Goal: Task Accomplishment & Management: Manage account settings

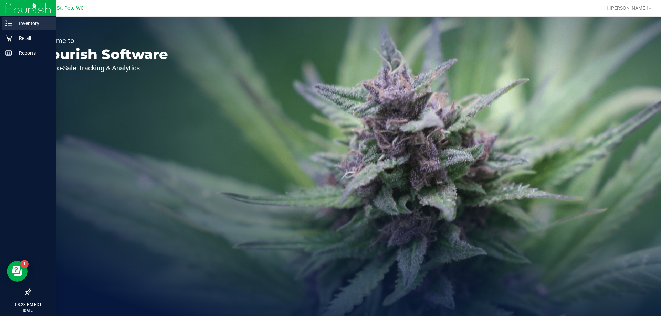
click at [11, 23] on icon at bounding box center [8, 23] width 7 height 7
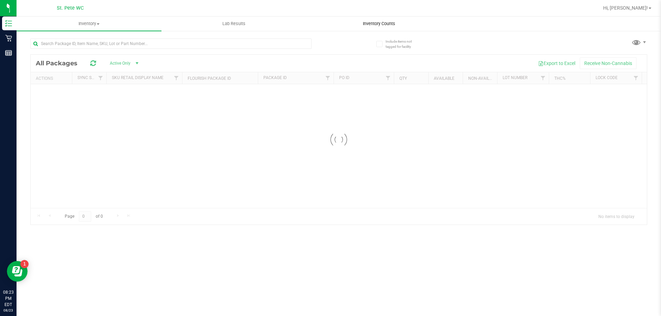
click at [389, 21] on span "Inventory Counts" at bounding box center [378, 24] width 51 height 6
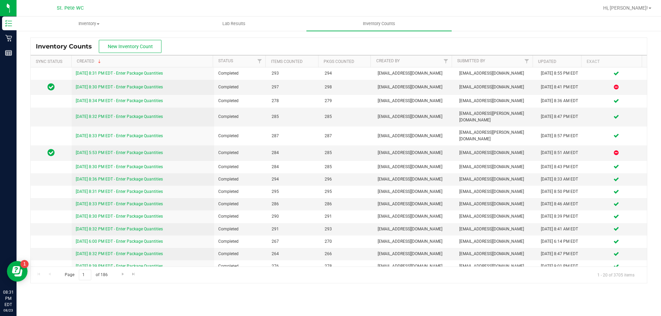
click at [550, 39] on div "Inventory Counts New Inventory Count" at bounding box center [339, 46] width 616 height 17
click at [124, 51] on button "New Inventory Count" at bounding box center [130, 46] width 63 height 13
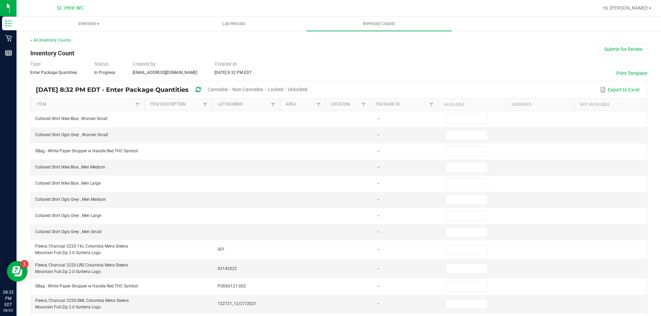
click at [307, 89] on span "Unlocked" at bounding box center [298, 90] width 20 height 6
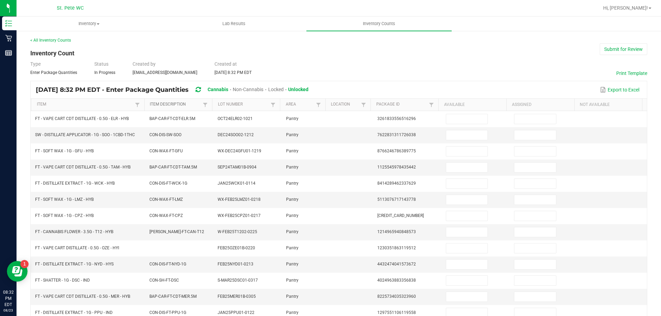
click at [174, 103] on link "Item Description" at bounding box center [175, 105] width 51 height 6
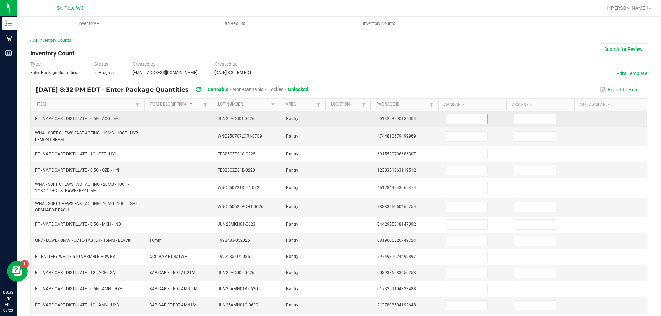
click at [452, 118] on input at bounding box center [466, 119] width 41 height 10
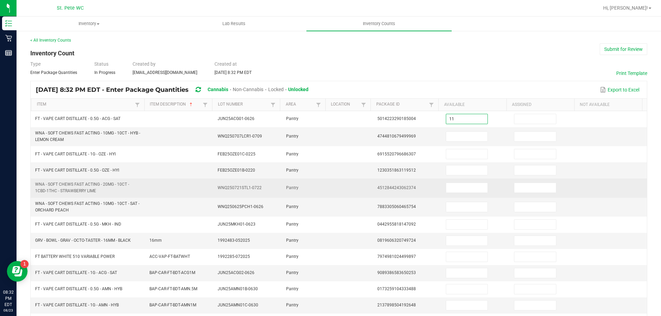
type input "11"
type input "22"
type input "6"
type input "5"
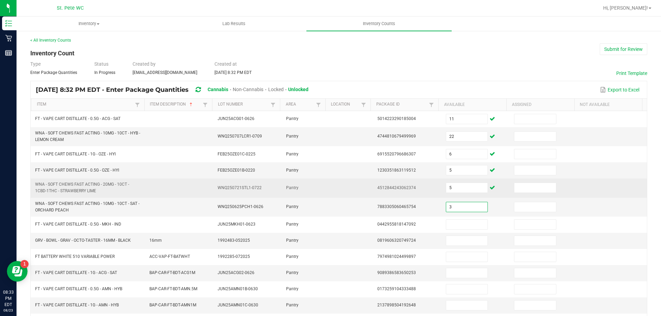
type input "3"
type input "1"
type input "3"
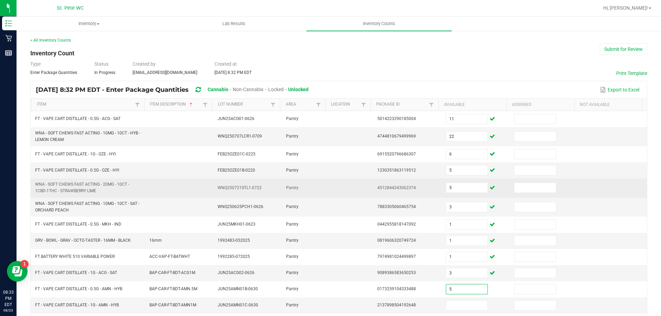
type input "5"
type input "8"
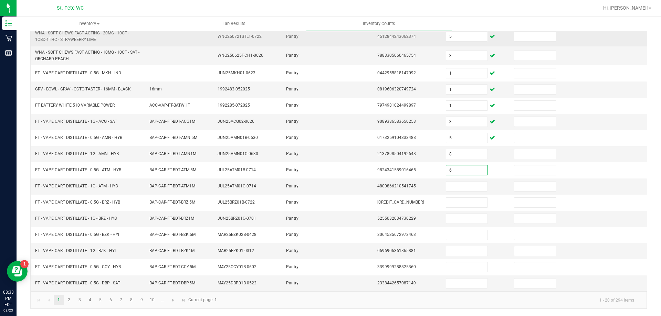
type input "6"
type input "11"
type input "4"
type input "6"
type input "3"
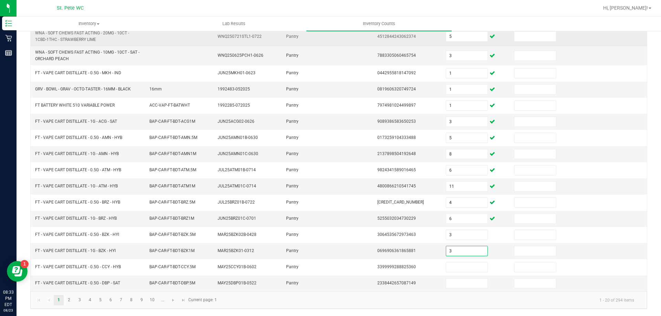
type input "3"
type input "2"
type input "3"
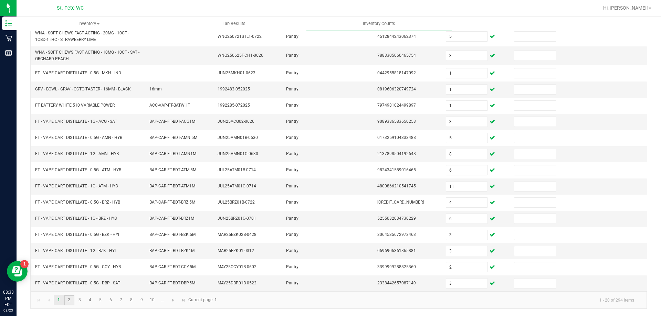
click at [70, 302] on link "2" at bounding box center [69, 300] width 10 height 10
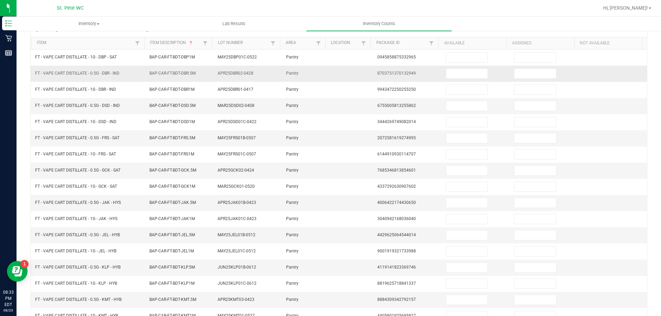
scroll to position [0, 0]
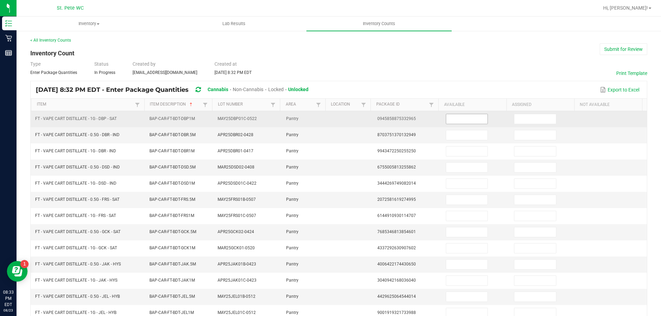
click at [464, 118] on input at bounding box center [466, 119] width 41 height 10
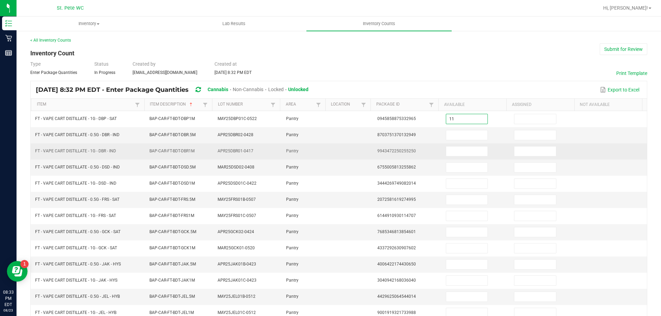
type input "11"
type input "3"
type input "12"
type input "3"
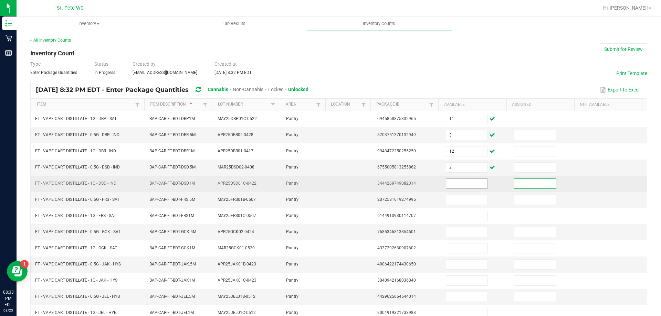
click at [456, 185] on input at bounding box center [466, 184] width 41 height 10
type input "10"
type input "2"
type input "1"
type input "6"
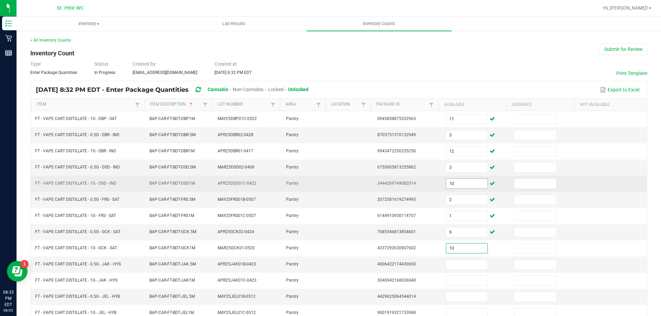
type input "10"
type input "1"
type input "8"
type input "2"
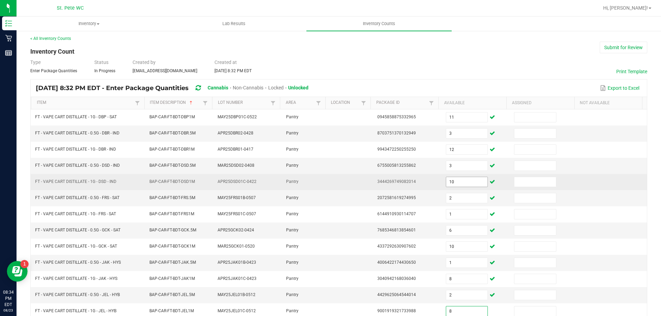
type input "8"
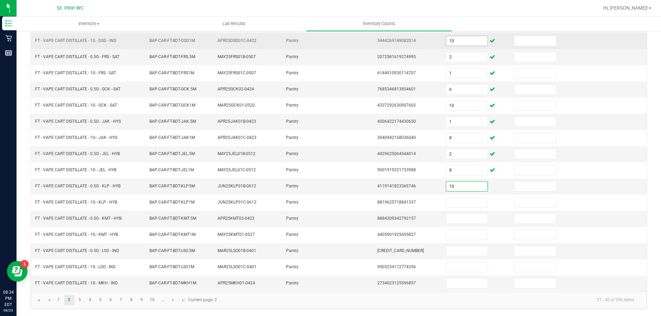
type input "10"
type input "5"
type input "1"
type input "2"
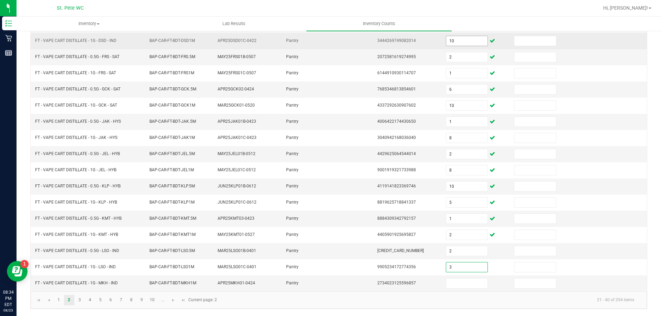
type input "3"
type input "1"
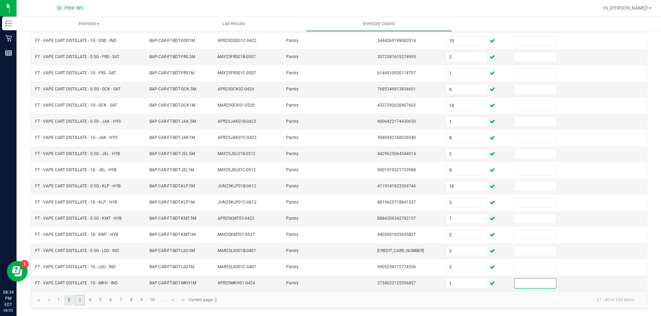
click at [79, 300] on link "3" at bounding box center [80, 300] width 10 height 10
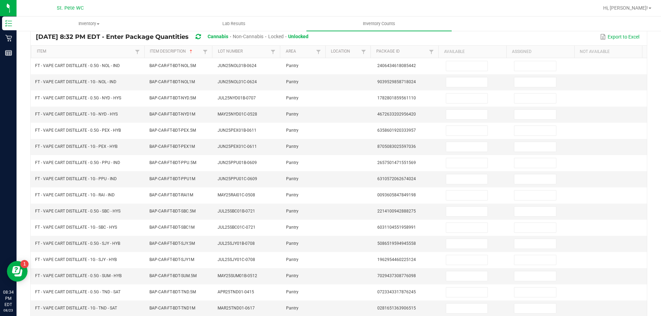
scroll to position [46, 0]
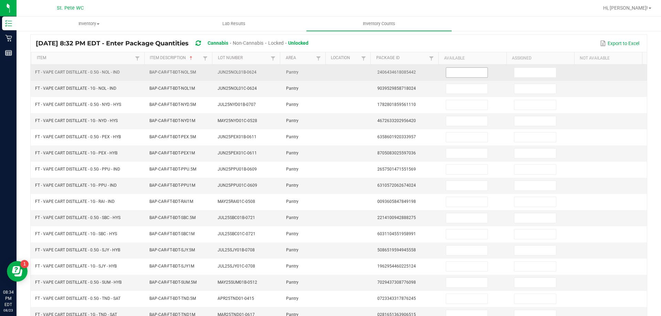
click at [461, 72] on input at bounding box center [466, 73] width 41 height 10
type input "10"
type input "4"
type input "12"
type input "11"
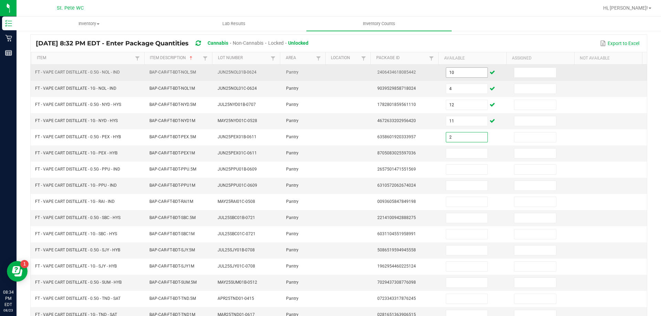
type input "2"
type input "4"
type input "11"
type input "1"
type input "3"
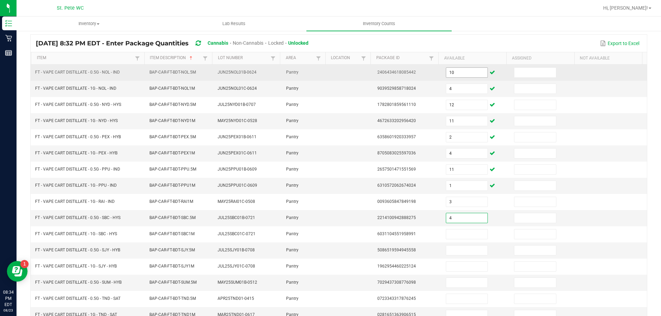
type input "4"
type input "11"
type input "1"
type input "5"
type input "3"
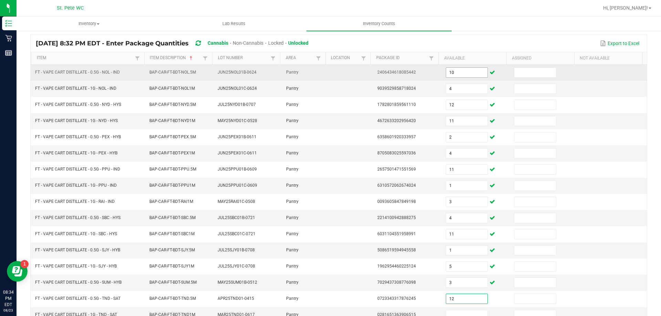
type input "12"
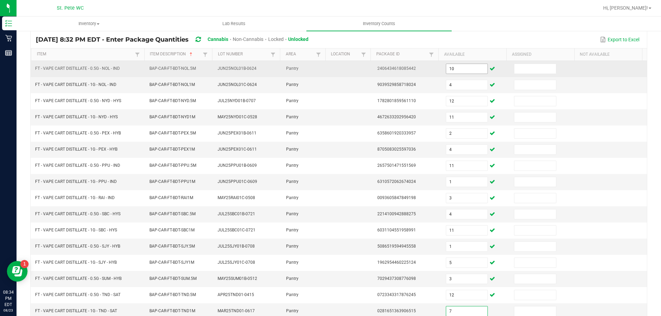
type input "7"
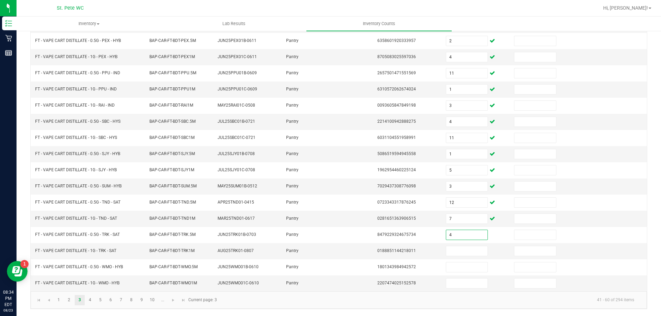
type input "4"
type input "6"
type input "4"
type input "5"
type input "2"
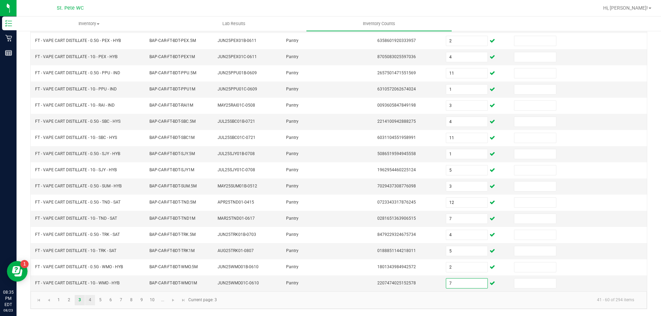
type input "7"
click at [91, 301] on link "4" at bounding box center [90, 300] width 10 height 10
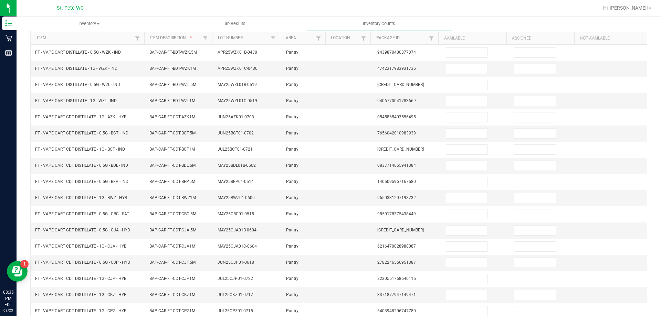
scroll to position [42, 0]
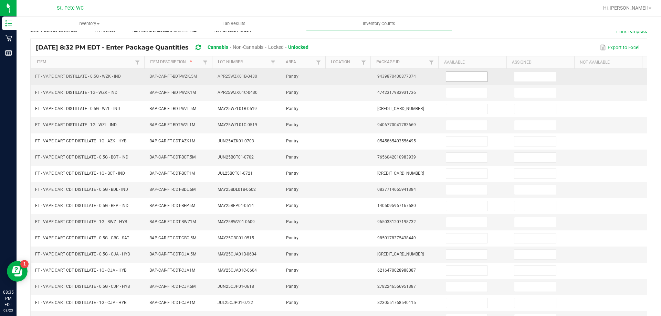
click at [458, 76] on input at bounding box center [466, 77] width 41 height 10
type input "1"
type input "12"
type input "4"
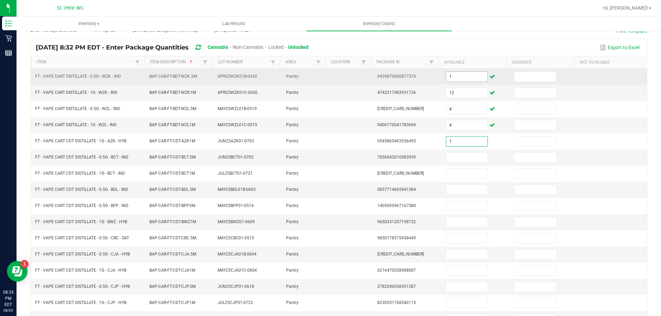
type input "1"
type input "2"
type input "4"
type input "10"
type input "3"
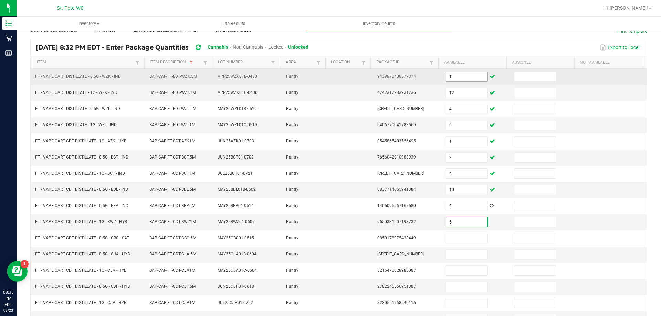
type input "5"
type input "1"
type input "3"
type input "10"
type input "2"
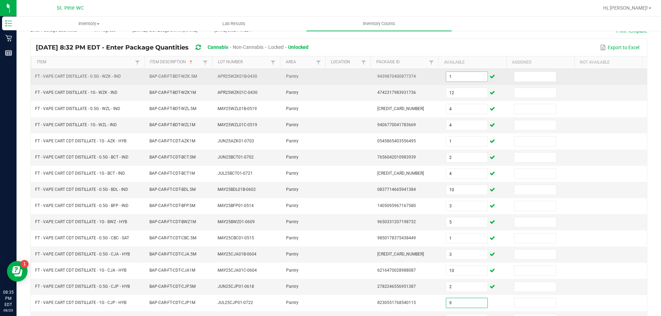
type input "9"
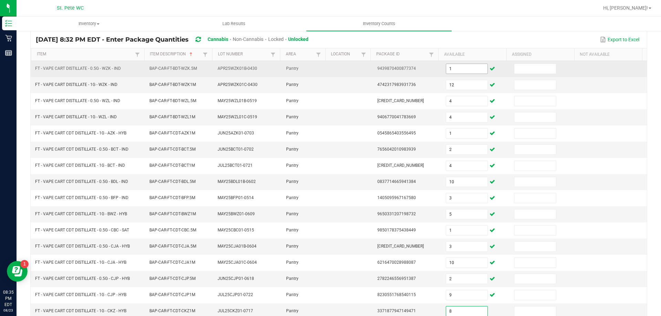
type input "8"
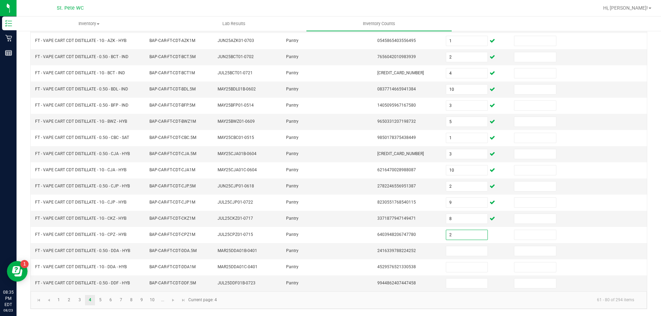
type input "2"
type input "4"
type input "1"
type input "9"
click at [100, 300] on link "5" at bounding box center [100, 300] width 10 height 10
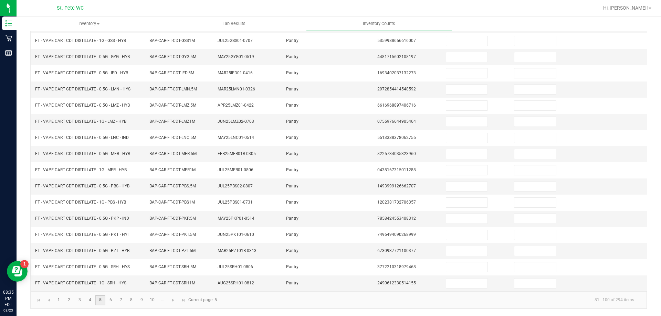
scroll to position [39, 0]
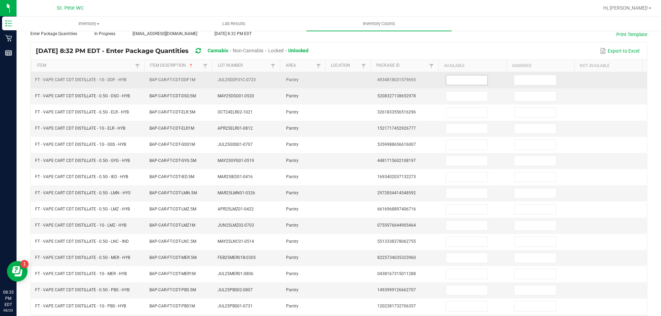
click at [464, 81] on input at bounding box center [466, 80] width 41 height 10
type input "4"
type input "12"
type input "3"
type input "12"
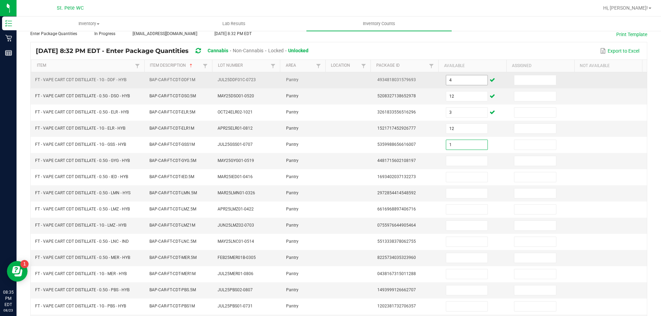
type input "1"
type input "2"
type input "10"
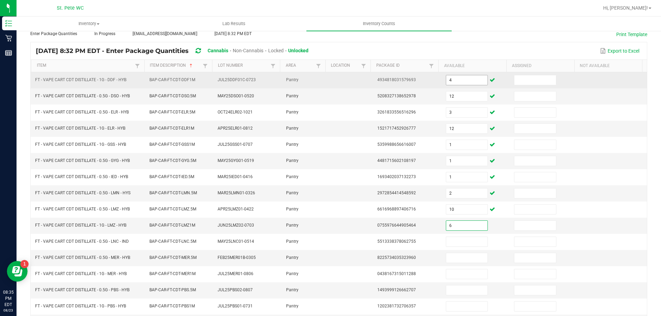
type input "6"
type input "3"
type input "4"
type input "11"
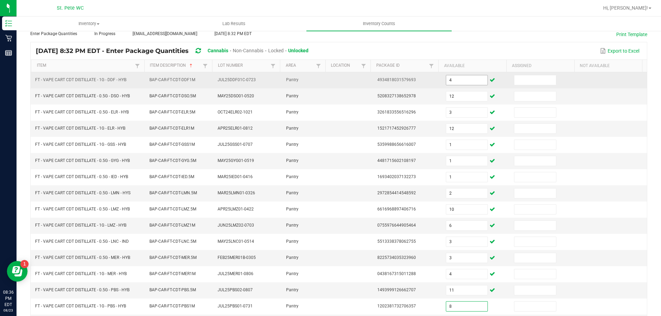
type input "8"
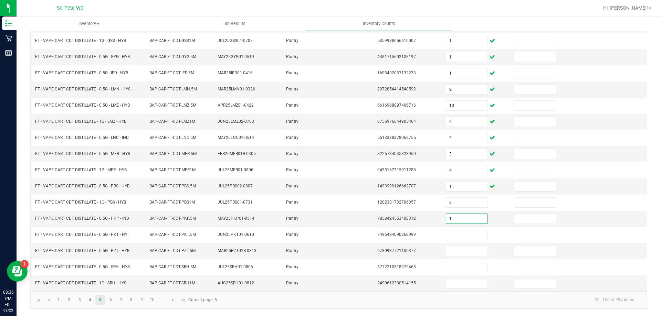
type input "1"
type input "12"
type input "7"
type input "2"
type input "6"
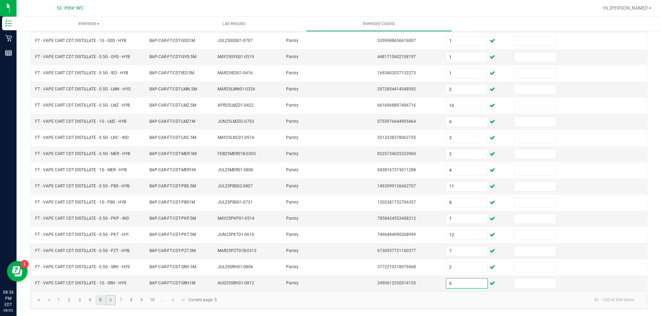
click at [110, 300] on link "6" at bounding box center [111, 300] width 10 height 10
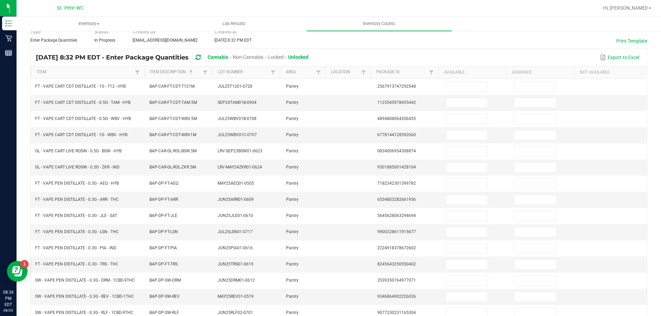
scroll to position [18, 0]
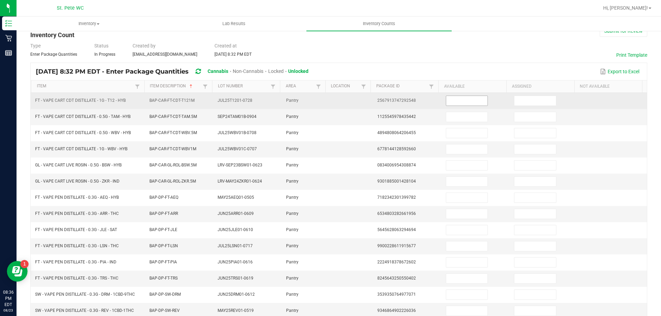
click at [458, 102] on input at bounding box center [466, 101] width 41 height 10
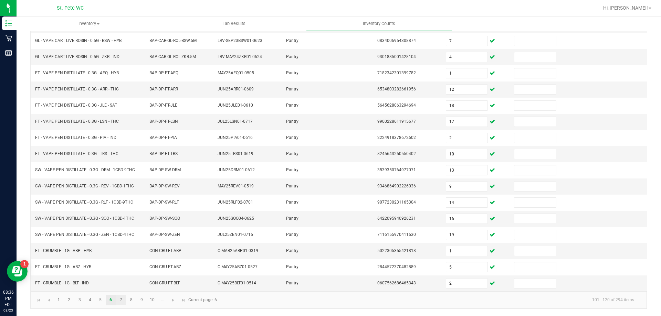
click at [120, 305] on link "7" at bounding box center [121, 300] width 10 height 10
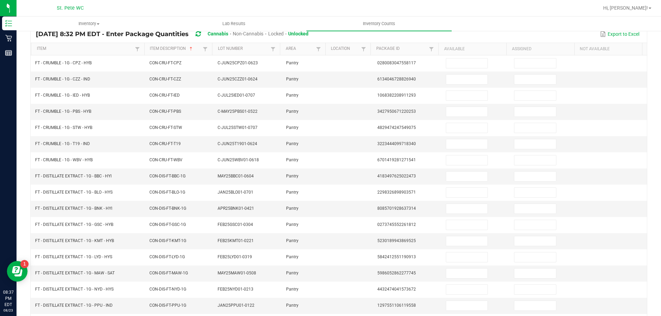
scroll to position [44, 0]
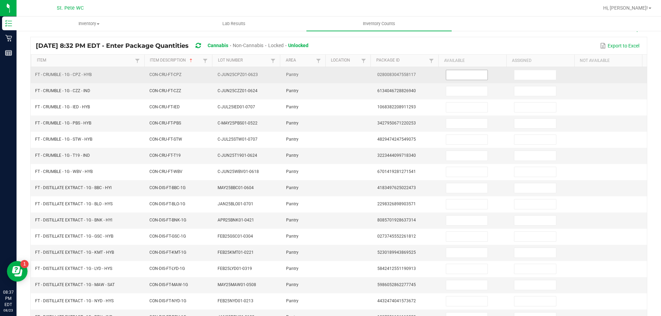
click at [472, 76] on input at bounding box center [466, 75] width 41 height 10
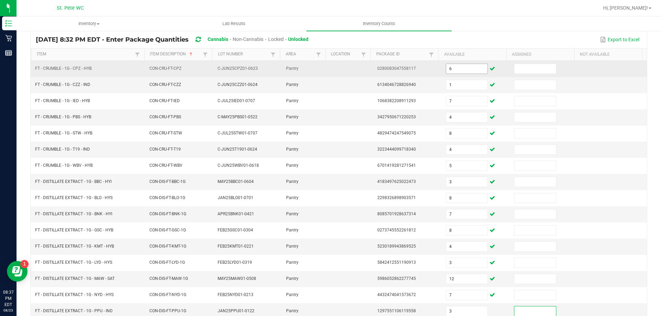
scroll to position [143, 0]
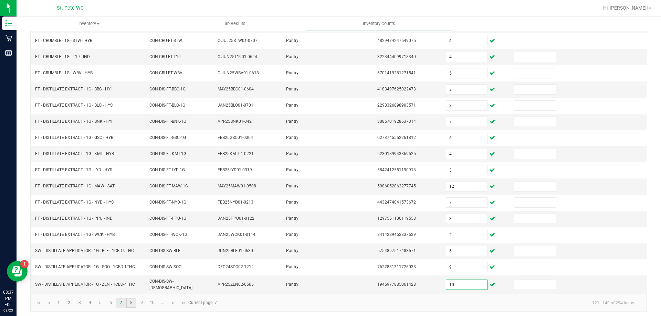
click at [131, 303] on link "8" at bounding box center [131, 303] width 10 height 10
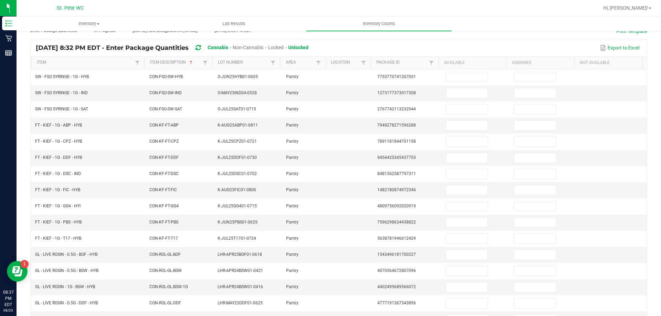
scroll to position [37, 0]
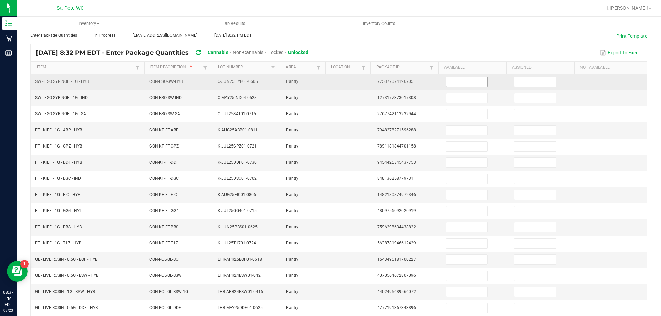
click at [452, 79] on input at bounding box center [466, 82] width 41 height 10
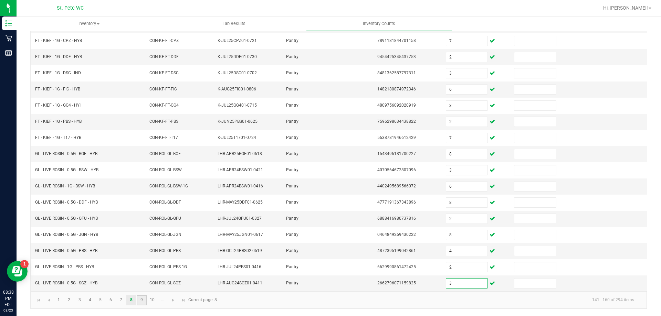
click at [142, 300] on link "9" at bounding box center [142, 300] width 10 height 10
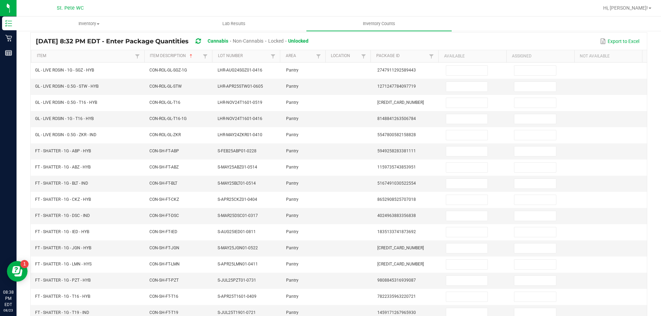
scroll to position [31, 0]
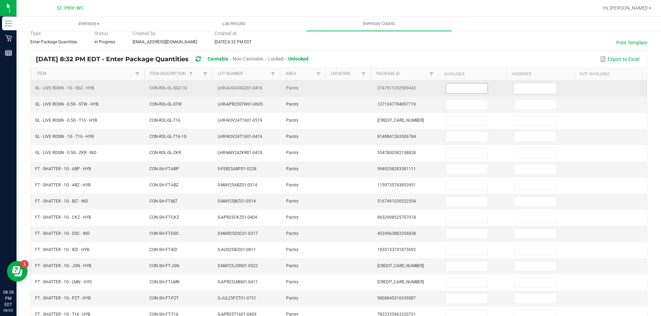
click at [461, 89] on input at bounding box center [466, 89] width 41 height 10
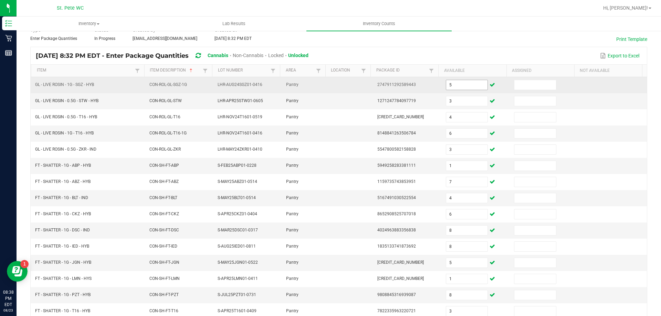
scroll to position [143, 0]
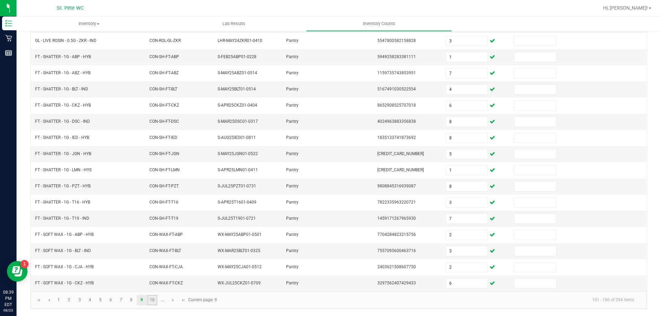
click at [150, 298] on link "10" at bounding box center [152, 300] width 10 height 10
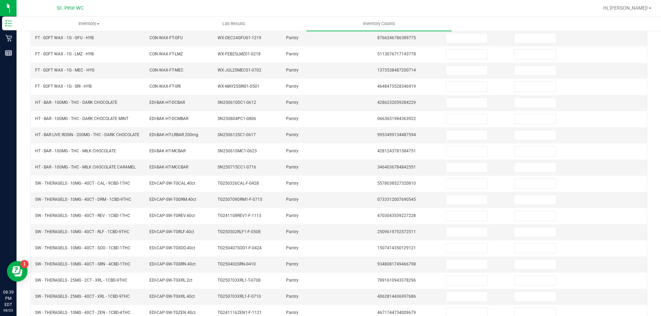
scroll to position [6, 0]
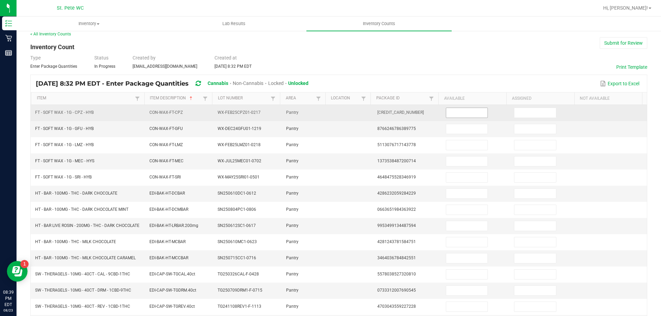
click at [457, 113] on input at bounding box center [466, 113] width 41 height 10
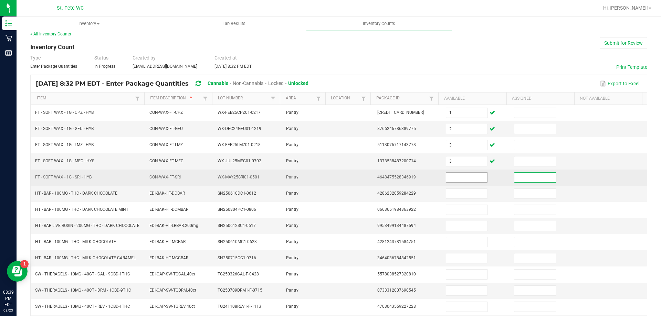
click at [455, 178] on input at bounding box center [466, 178] width 41 height 10
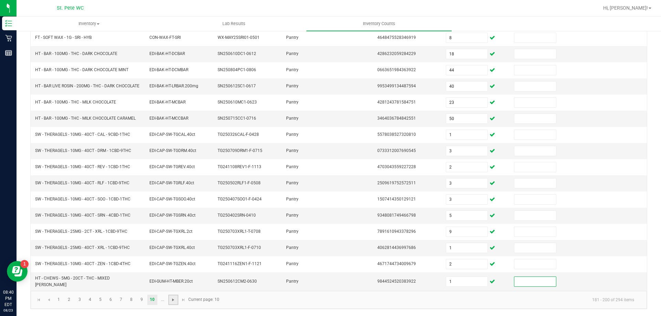
click at [173, 299] on span "Go to the next page" at bounding box center [173, 300] width 6 height 6
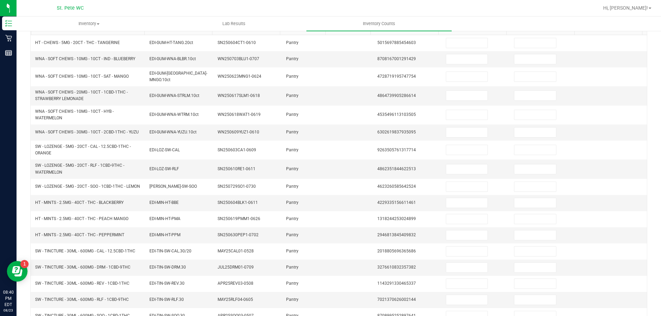
scroll to position [36, 0]
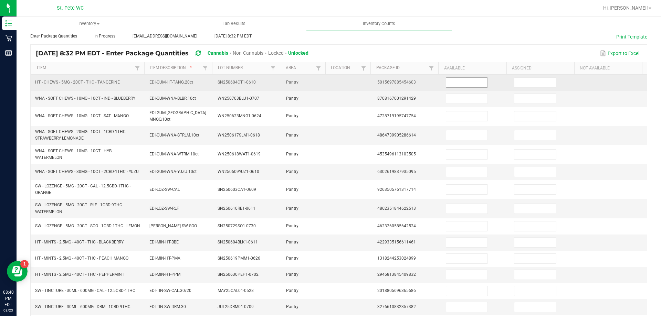
click at [454, 83] on input at bounding box center [466, 83] width 41 height 10
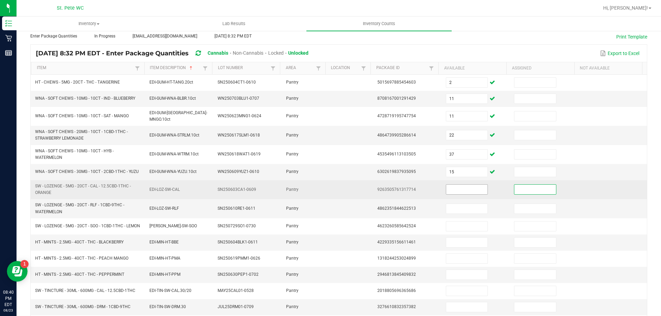
click at [458, 187] on input at bounding box center [466, 190] width 41 height 10
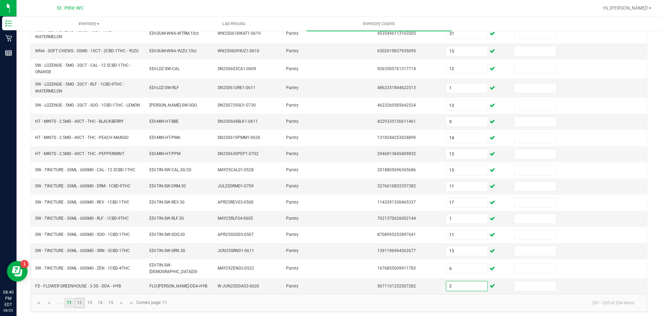
click at [79, 301] on link "12" at bounding box center [80, 303] width 10 height 10
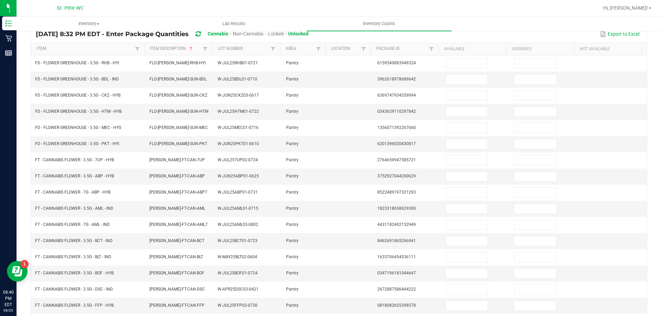
scroll to position [39, 0]
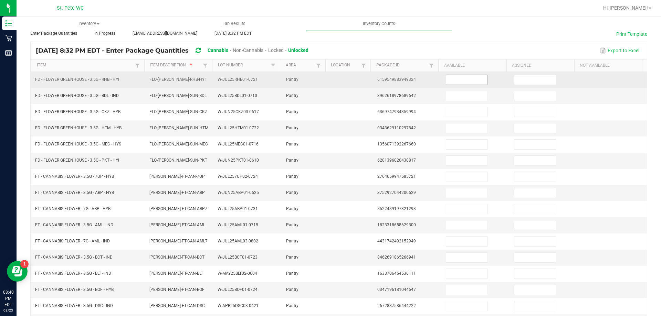
click at [449, 84] on input at bounding box center [466, 80] width 41 height 10
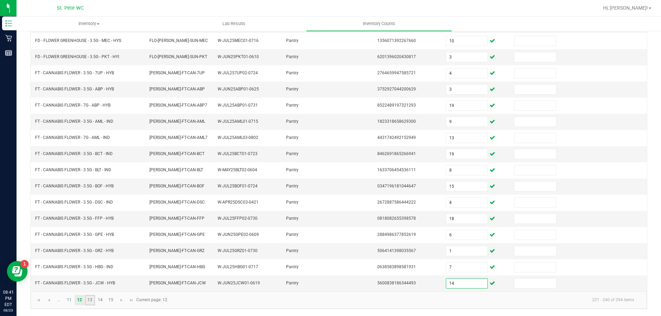
click at [92, 301] on link "13" at bounding box center [90, 300] width 10 height 10
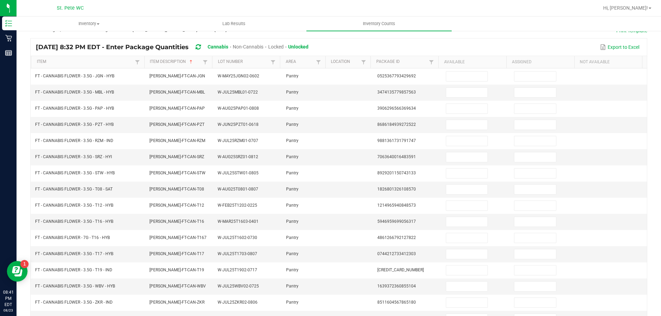
scroll to position [25, 0]
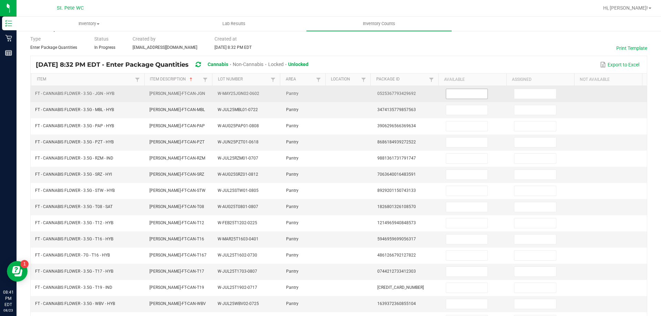
click at [463, 93] on input at bounding box center [466, 94] width 41 height 10
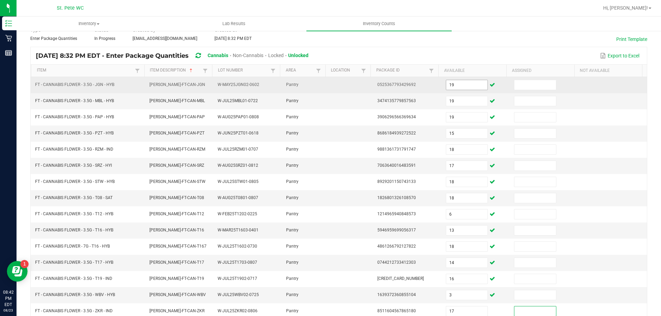
scroll to position [143, 0]
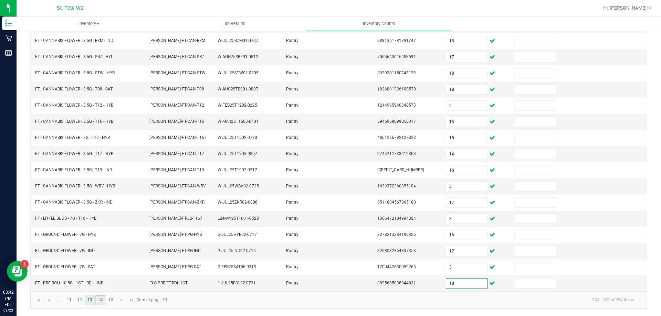
click at [98, 301] on link "14" at bounding box center [100, 300] width 10 height 10
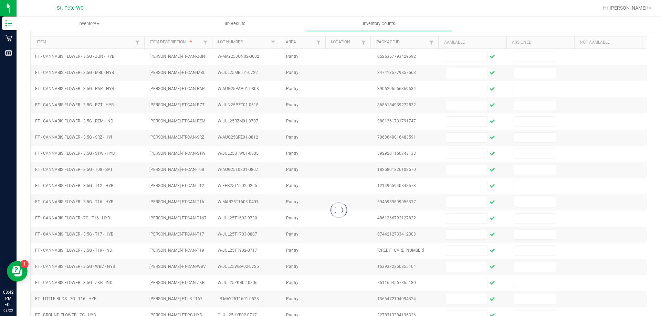
scroll to position [40, 0]
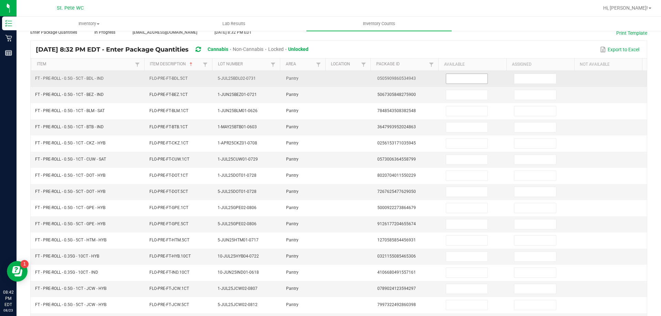
click at [450, 78] on input at bounding box center [466, 79] width 41 height 10
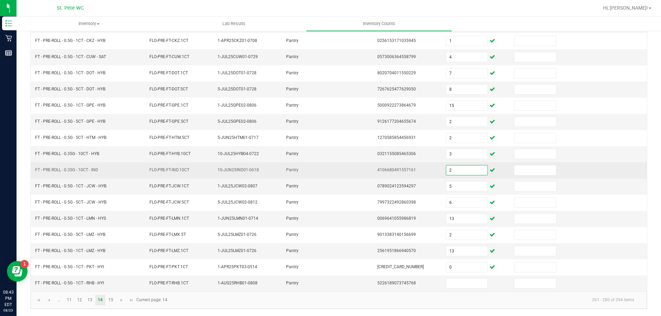
click at [460, 174] on input "2" at bounding box center [466, 171] width 41 height 10
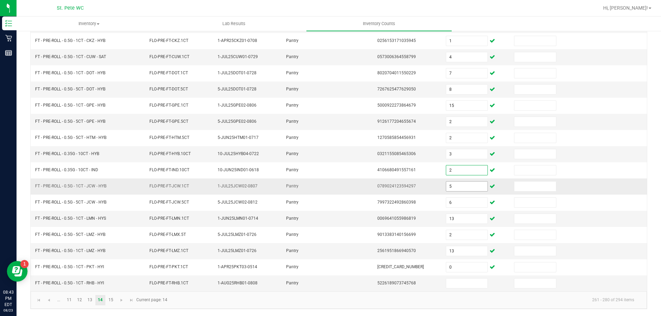
click at [455, 183] on input "5" at bounding box center [466, 187] width 41 height 10
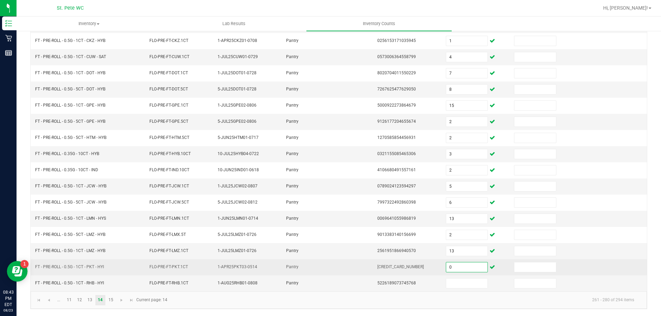
click at [462, 266] on input "0" at bounding box center [466, 268] width 41 height 10
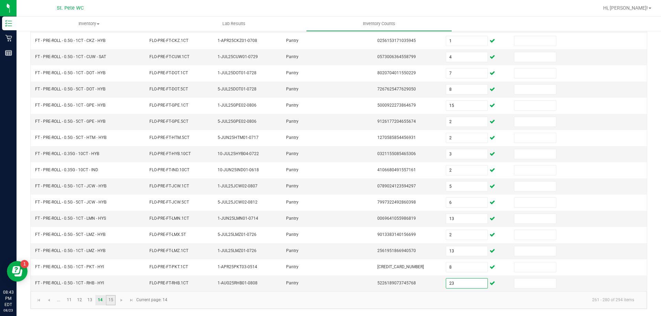
click at [112, 304] on link "15" at bounding box center [111, 300] width 10 height 10
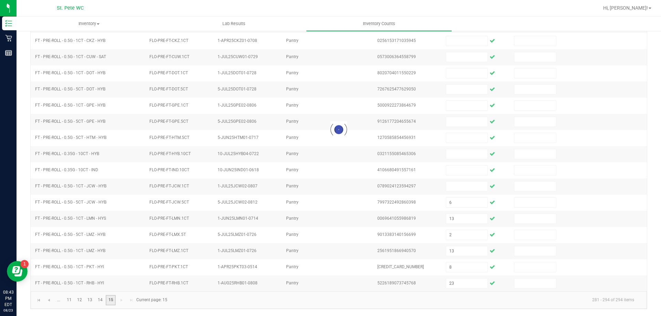
scroll to position [0, 0]
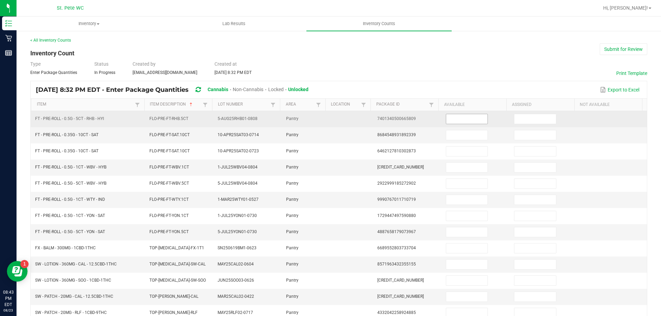
click at [449, 119] on input at bounding box center [466, 119] width 41 height 10
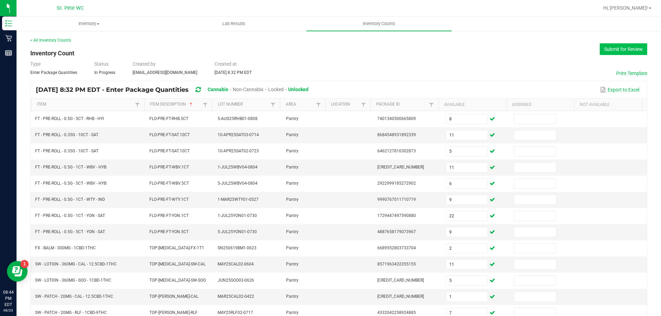
click at [607, 52] on button "Submit for Review" at bounding box center [622, 49] width 47 height 12
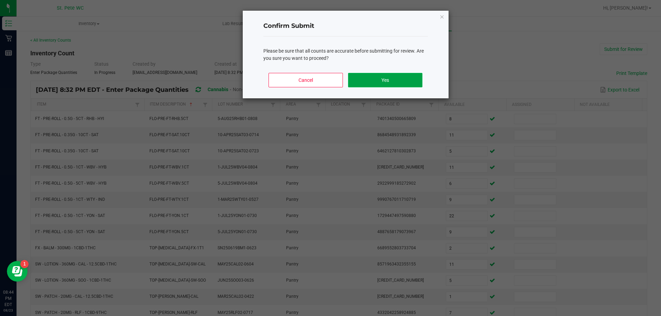
click at [404, 79] on button "Yes" at bounding box center [385, 80] width 74 height 14
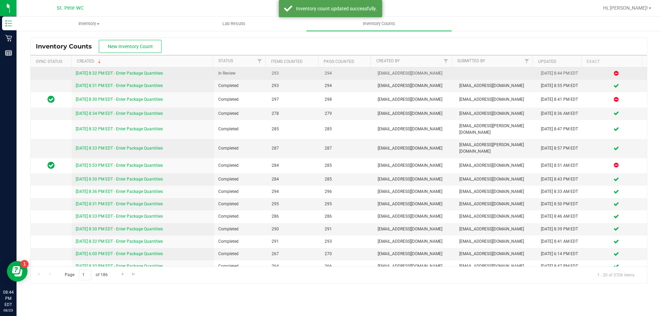
click at [158, 73] on link "[DATE] 8:32 PM EDT - Enter Package Quantities" at bounding box center [119, 73] width 87 height 5
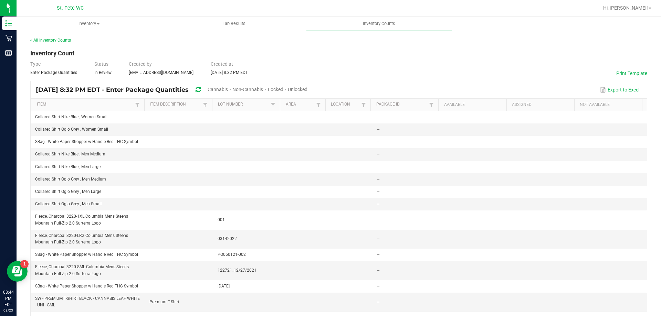
click at [55, 41] on link "< All Inventory Counts" at bounding box center [50, 40] width 41 height 5
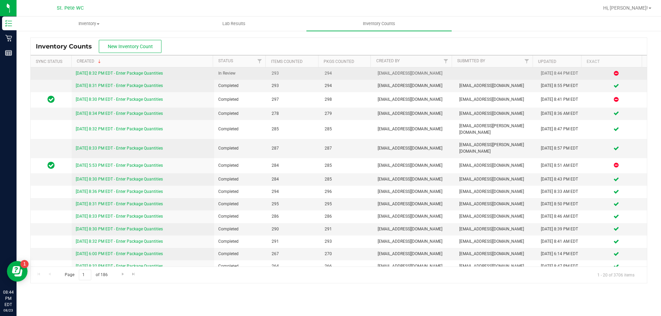
click at [58, 72] on td at bounding box center [51, 73] width 41 height 12
click at [349, 73] on span "294" at bounding box center [347, 73] width 45 height 7
click at [132, 69] on td "[DATE] 8:32 PM EDT - Enter Package Quantities" at bounding box center [143, 73] width 143 height 12
click at [132, 72] on link "[DATE] 8:32 PM EDT - Enter Package Quantities" at bounding box center [119, 73] width 87 height 5
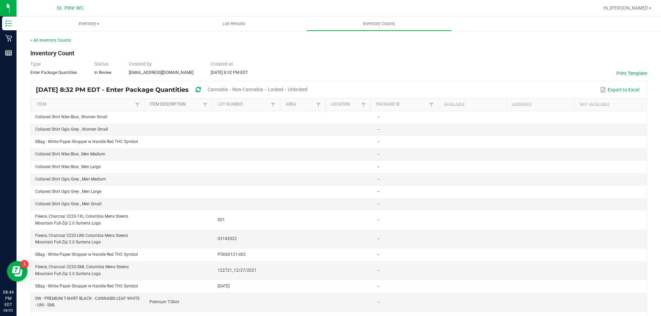
click at [166, 102] on link "Item Description" at bounding box center [175, 105] width 51 height 6
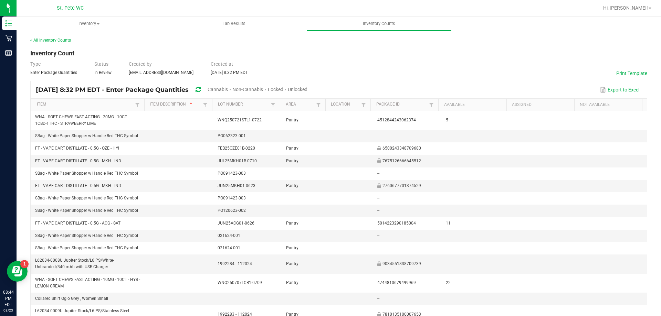
click at [307, 95] on div "Unlocked" at bounding box center [298, 90] width 20 height 13
click at [307, 91] on span "Unlocked" at bounding box center [298, 90] width 20 height 6
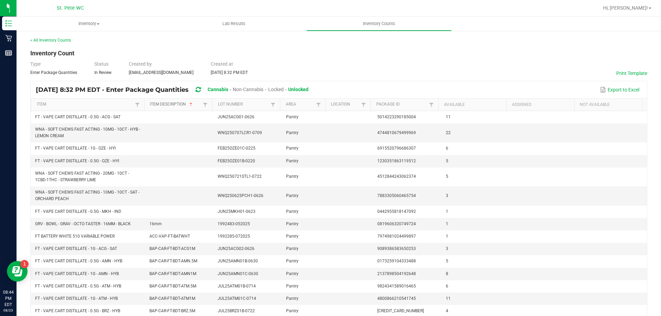
click at [177, 104] on link "Item Description" at bounding box center [175, 105] width 51 height 6
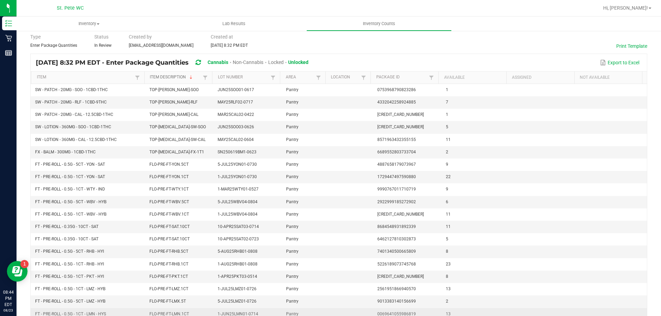
scroll to position [68, 0]
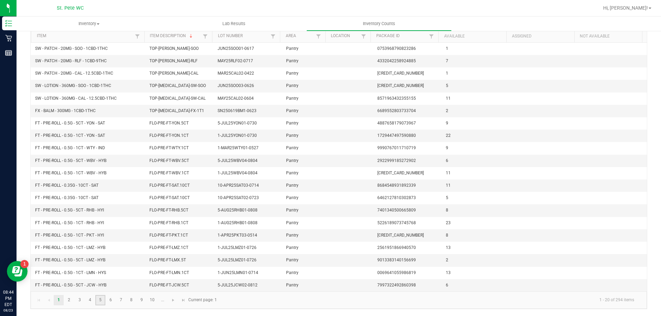
click at [98, 298] on link "5" at bounding box center [100, 300] width 10 height 10
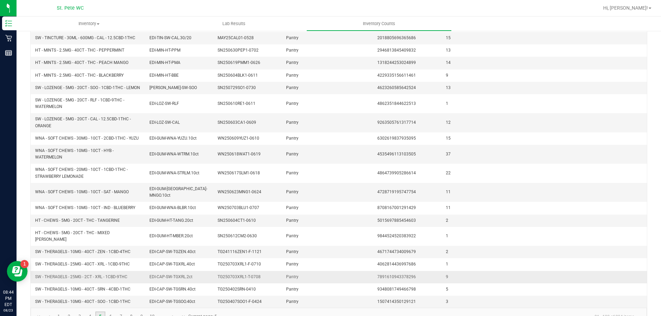
scroll to position [102, 0]
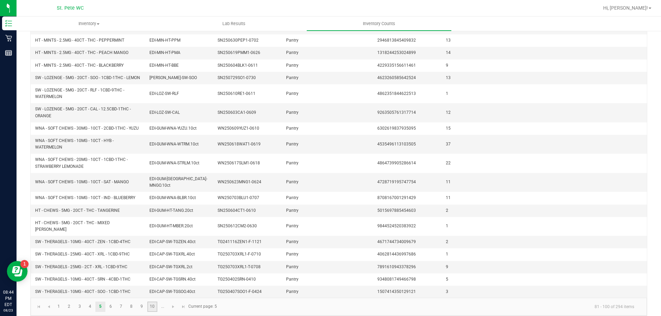
click at [149, 303] on link "10" at bounding box center [152, 307] width 10 height 10
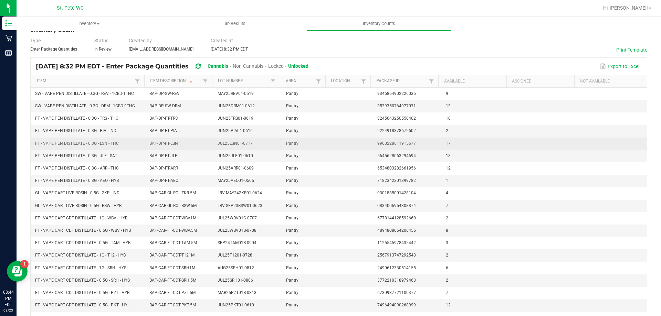
scroll to position [0, 0]
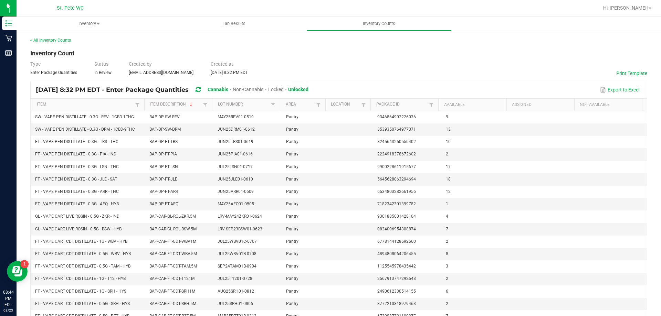
click at [62, 35] on div "< All Inventory Counts Inventory Count Type Enter Package Quantities Status In …" at bounding box center [339, 207] width 644 height 354
click at [61, 39] on link "< All Inventory Counts" at bounding box center [50, 40] width 41 height 5
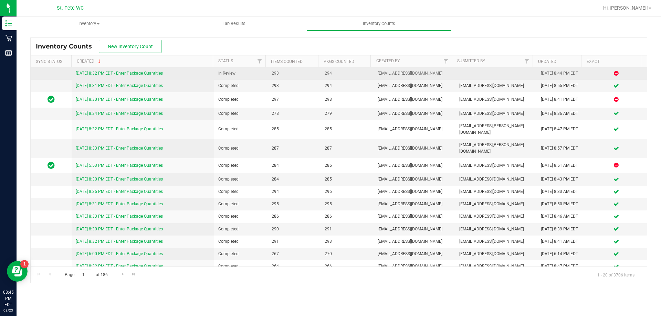
click at [55, 75] on td at bounding box center [51, 73] width 41 height 12
click at [97, 73] on link "[DATE] 8:32 PM EDT - Enter Package Quantities" at bounding box center [119, 73] width 87 height 5
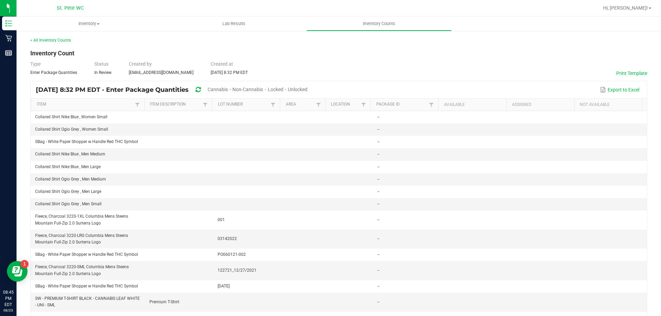
click at [516, 104] on th "Assigned" at bounding box center [540, 105] width 68 height 12
click at [51, 107] on link "Item" at bounding box center [85, 105] width 96 height 6
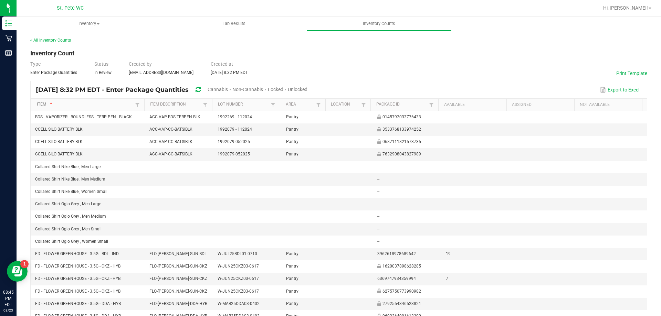
click at [43, 103] on link "Item" at bounding box center [85, 105] width 96 height 6
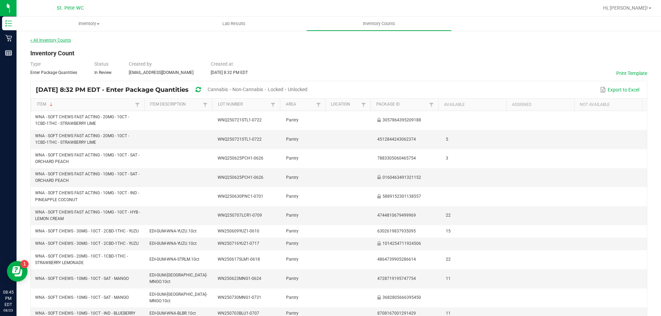
click at [53, 40] on link "< All Inventory Counts" at bounding box center [50, 40] width 41 height 5
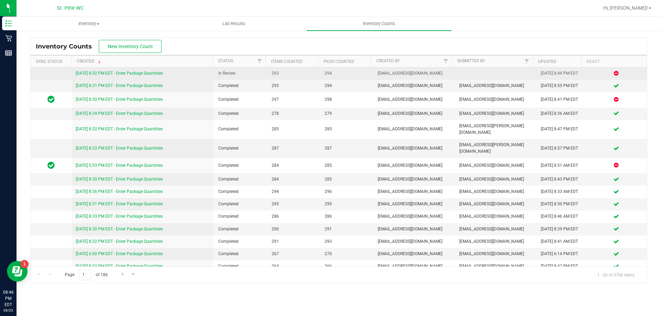
click at [119, 74] on link "[DATE] 8:32 PM EDT - Enter Package Quantities" at bounding box center [119, 73] width 87 height 5
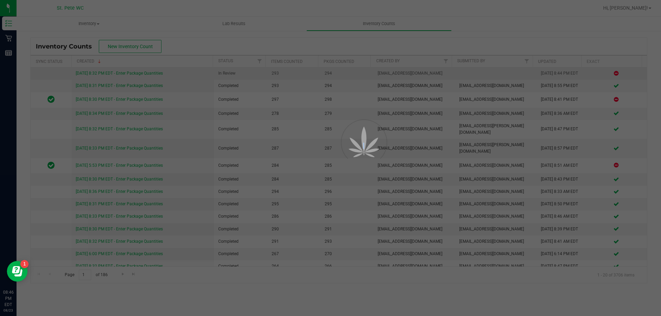
click at [119, 74] on div at bounding box center [330, 158] width 661 height 316
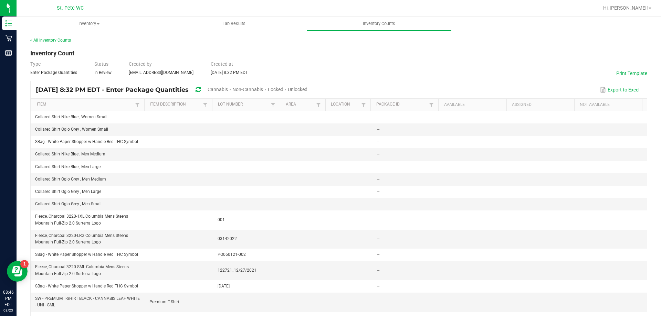
click at [226, 89] on div "[DATE] 8:32 PM EDT - Enter Package Quantities Cannabis Non-Cannabis Locked Unlo…" at bounding box center [174, 90] width 277 height 13
click at [228, 87] on span "Cannabis" at bounding box center [218, 90] width 20 height 6
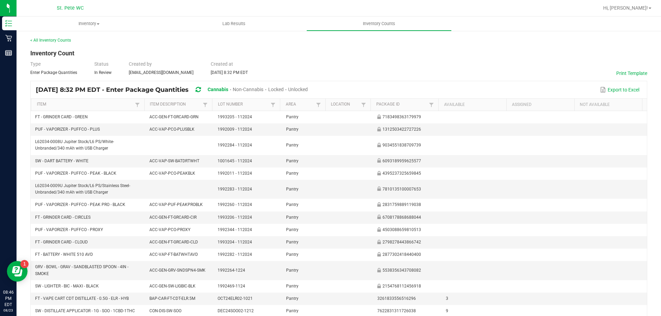
click at [308, 90] on span "Unlocked" at bounding box center [298, 90] width 20 height 6
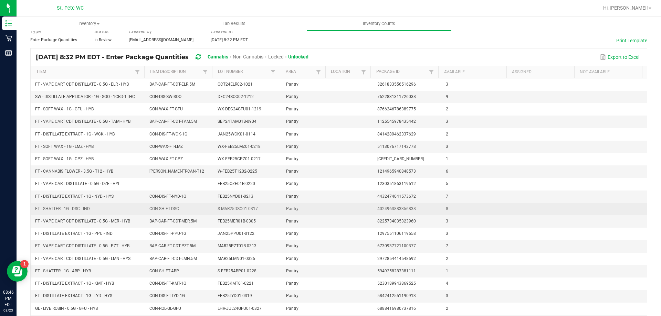
scroll to position [68, 0]
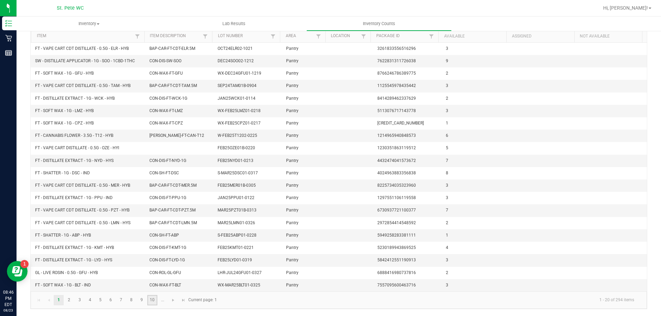
click at [156, 300] on link "10" at bounding box center [152, 300] width 10 height 10
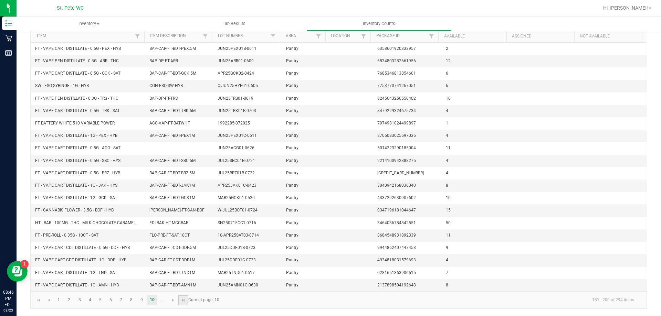
click at [179, 300] on link at bounding box center [183, 300] width 10 height 10
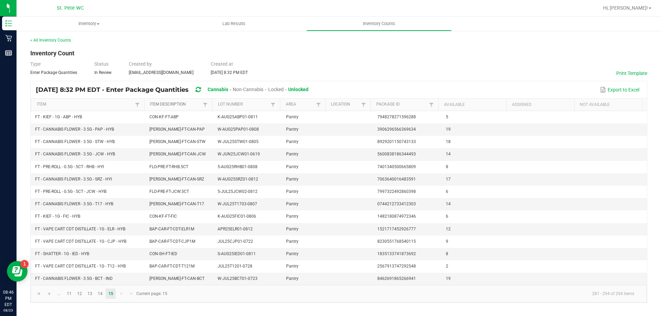
click at [187, 102] on link "Item Description" at bounding box center [175, 105] width 51 height 6
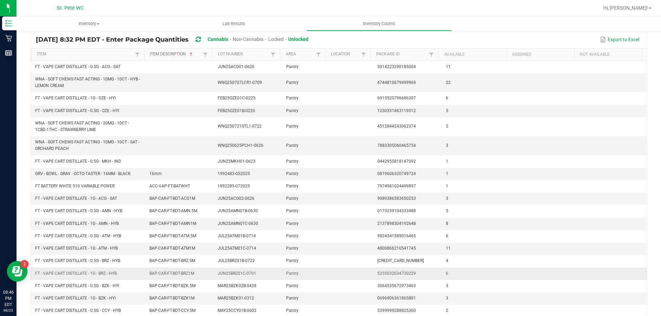
scroll to position [88, 0]
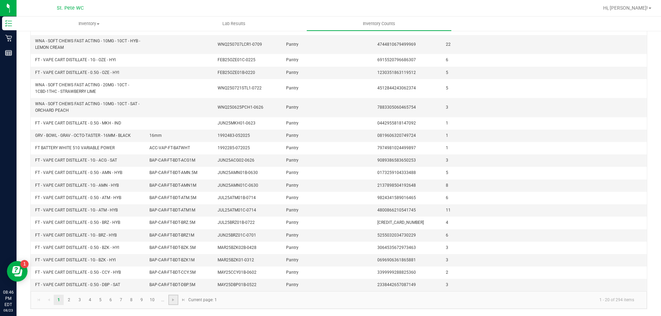
click at [176, 299] on link at bounding box center [173, 300] width 10 height 10
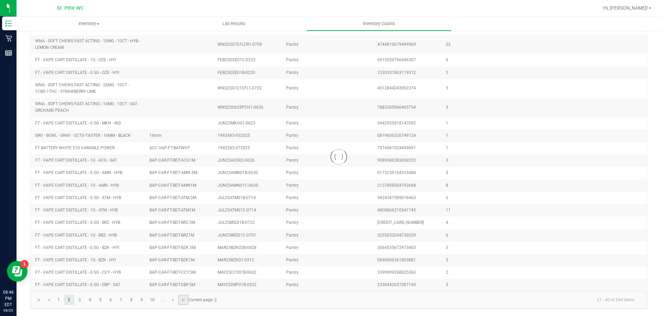
click at [178, 299] on link at bounding box center [183, 300] width 10 height 10
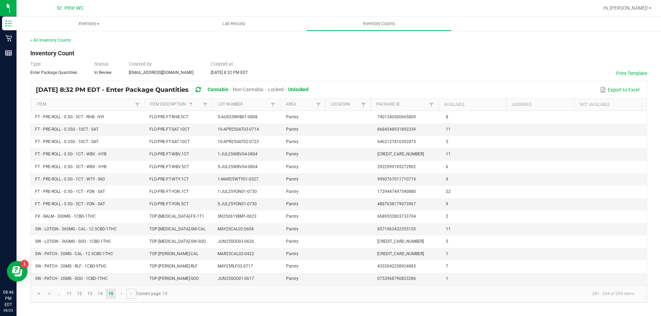
scroll to position [0, 0]
click at [221, 23] on span "Lab Results" at bounding box center [234, 24] width 42 height 6
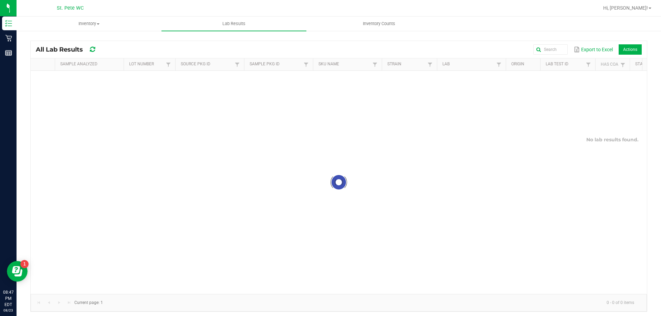
click at [376, 32] on div "All Lab Results Export to Excel Actions Sample Analyzed Lot Number Source Pkg I…" at bounding box center [339, 174] width 644 height 289
click at [374, 20] on uib-tab-heading "Inventory Counts" at bounding box center [379, 24] width 144 height 14
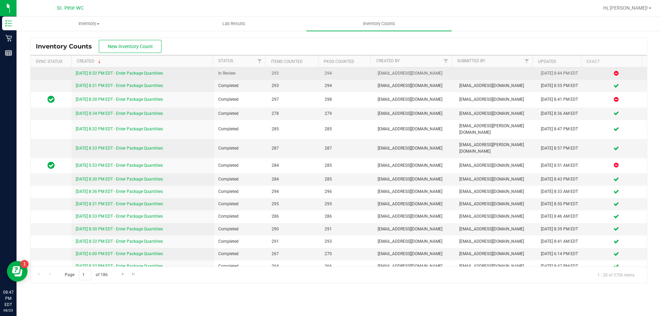
click at [155, 74] on link "[DATE] 8:32 PM EDT - Enter Package Quantities" at bounding box center [119, 73] width 87 height 5
